Goal: Task Accomplishment & Management: Complete application form

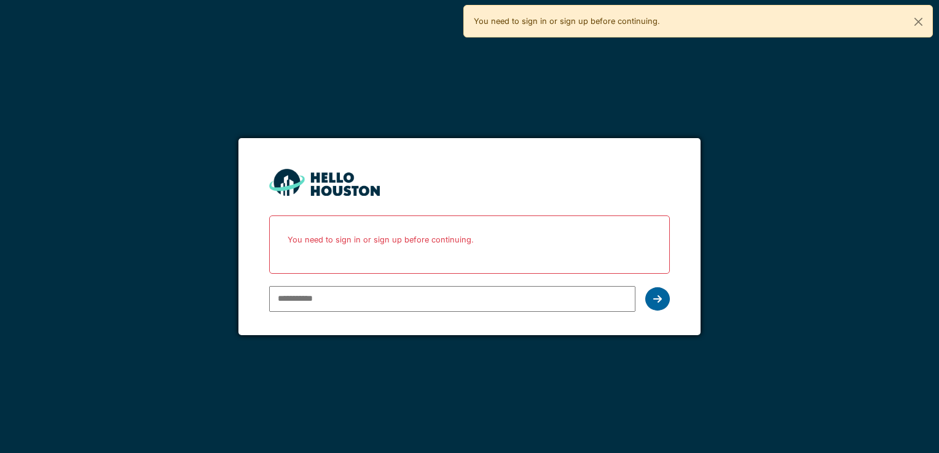
type input "**********"
click at [664, 298] on div at bounding box center [657, 299] width 25 height 23
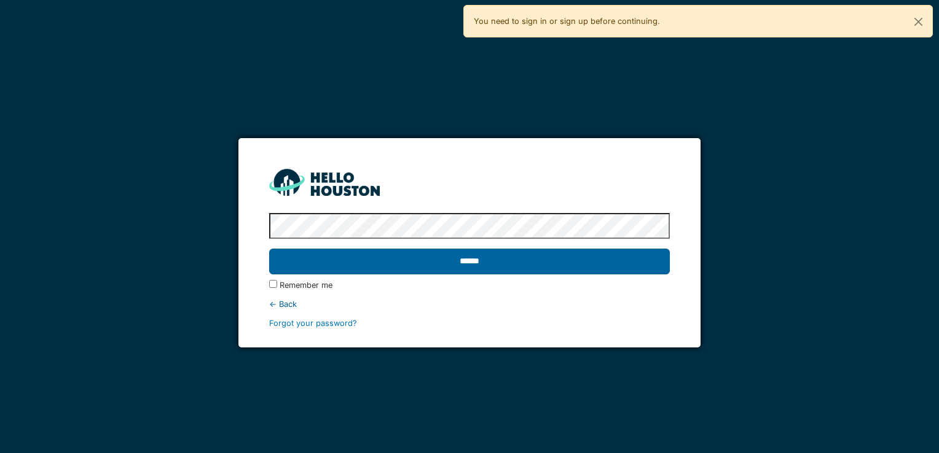
click at [585, 266] on input "******" at bounding box center [469, 262] width 400 height 26
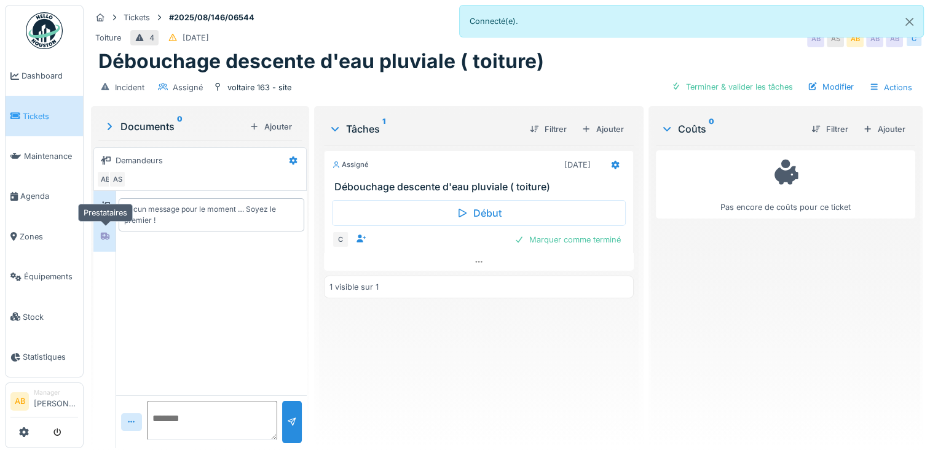
click at [100, 236] on icon at bounding box center [105, 236] width 10 height 8
